Goal: Navigation & Orientation: Go to known website

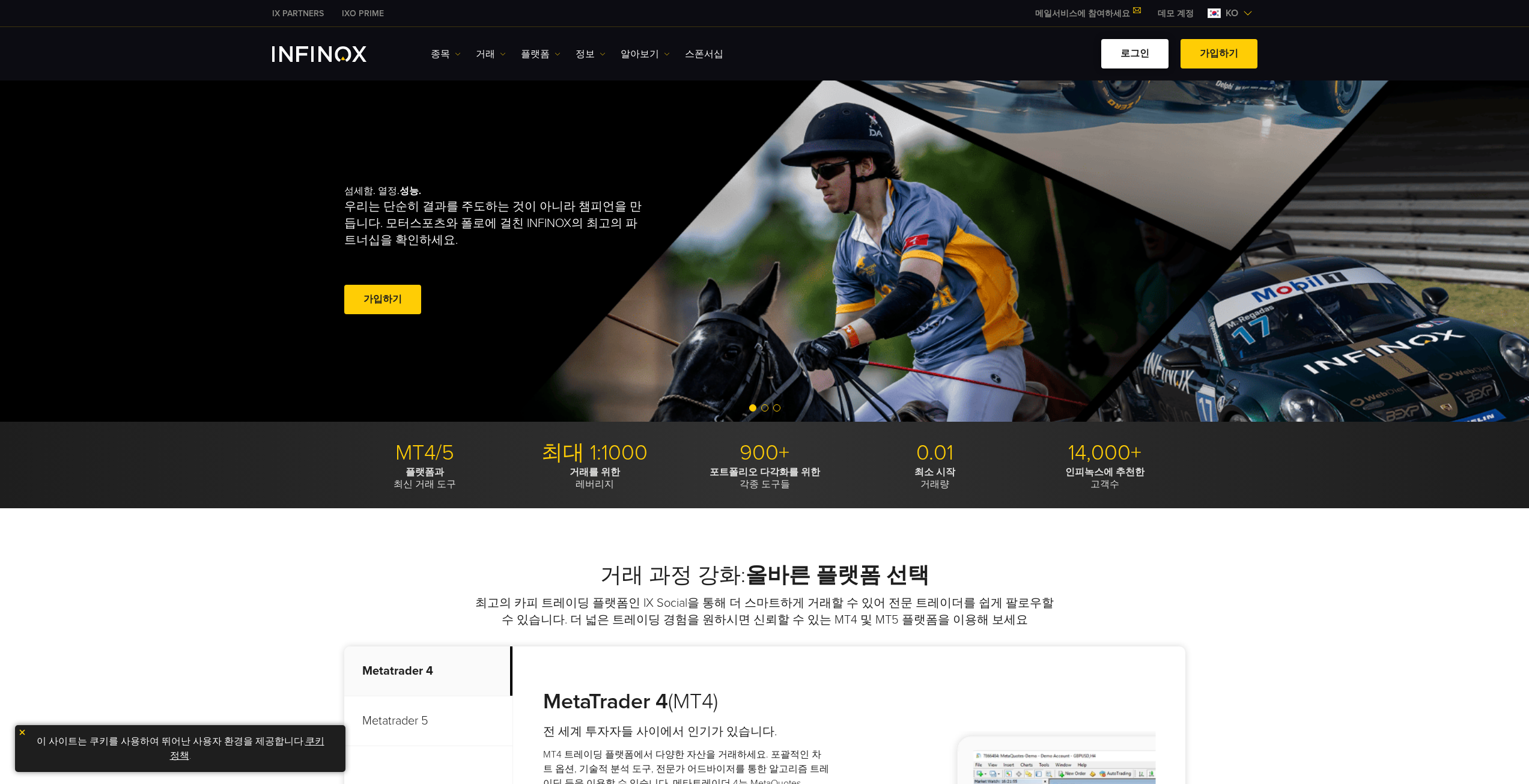
click at [1132, 57] on link "로그인" at bounding box center [1135, 53] width 67 height 29
drag, startPoint x: 0, startPoint y: 0, endPoint x: 1149, endPoint y: 57, distance: 1150.4
click at [1149, 57] on link "로그인" at bounding box center [1135, 53] width 67 height 29
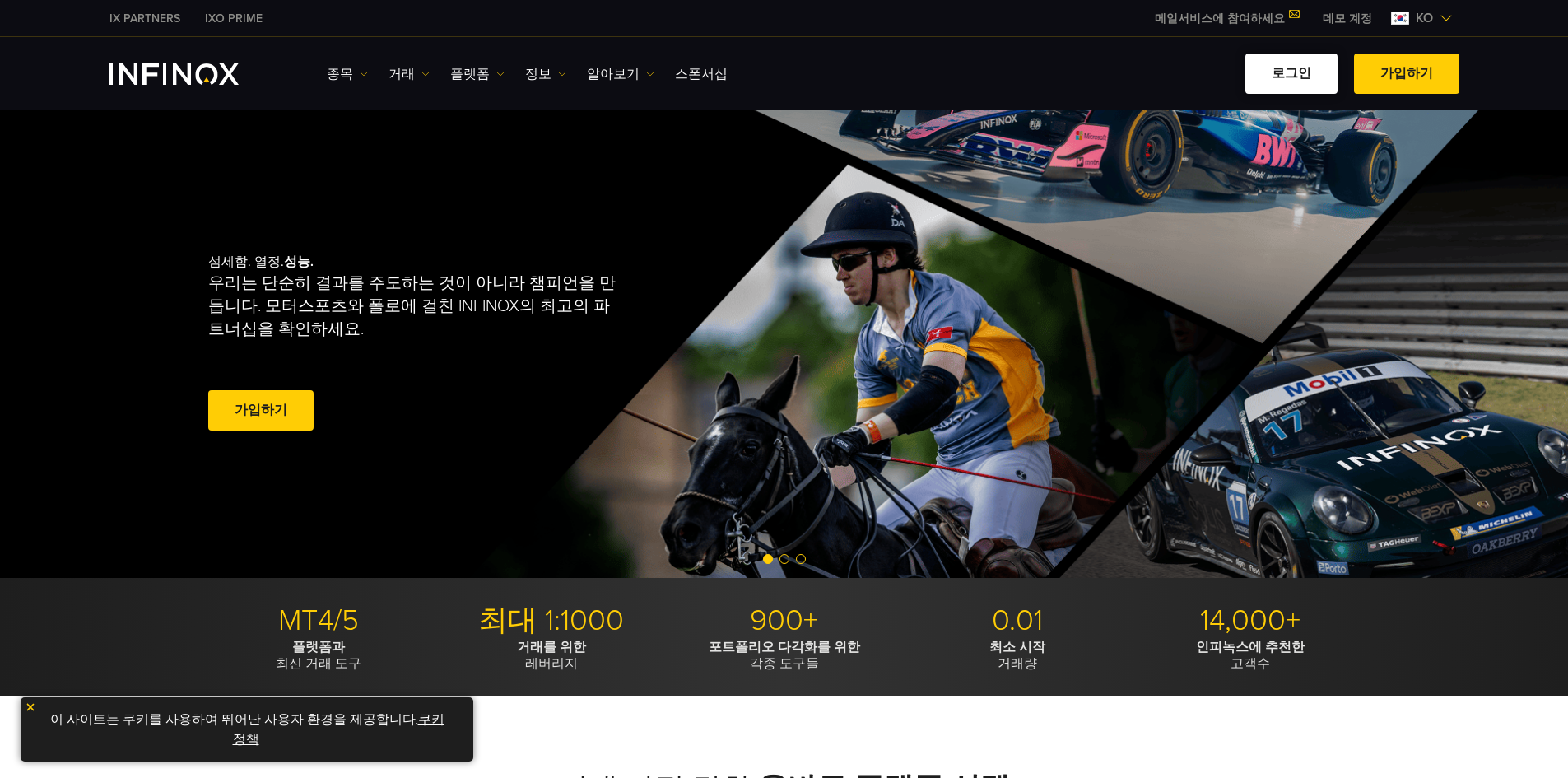
drag, startPoint x: 0, startPoint y: 0, endPoint x: 1298, endPoint y: 73, distance: 1300.1
click at [1298, 73] on link "로그인" at bounding box center [1291, 73] width 92 height 40
